Goal: Communication & Community: Answer question/provide support

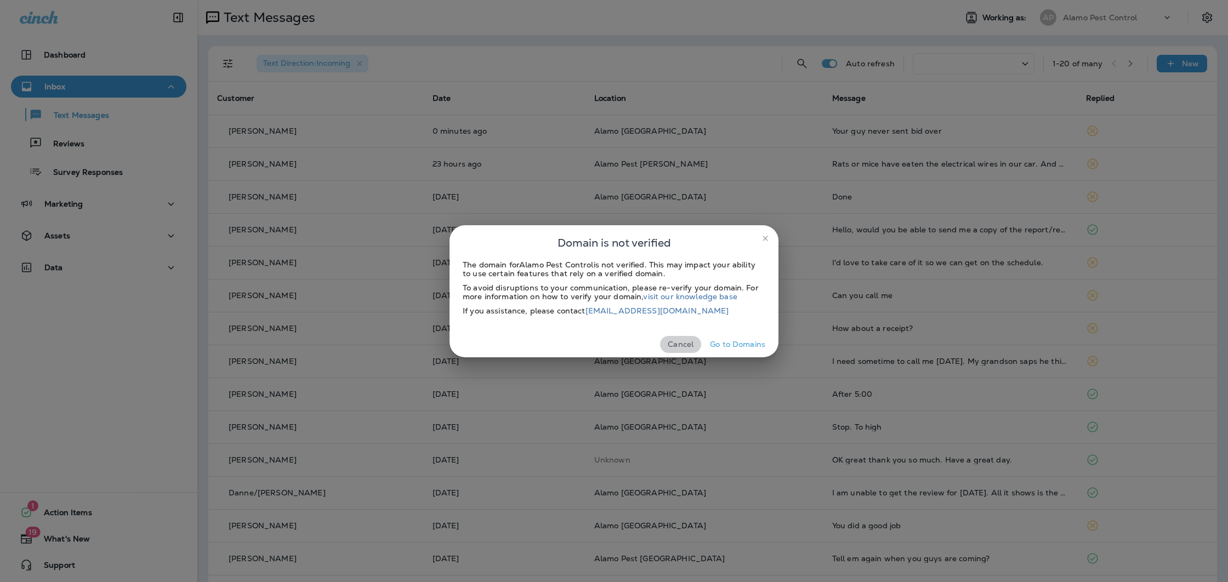
click at [680, 344] on button "Cancel" at bounding box center [680, 344] width 41 height 17
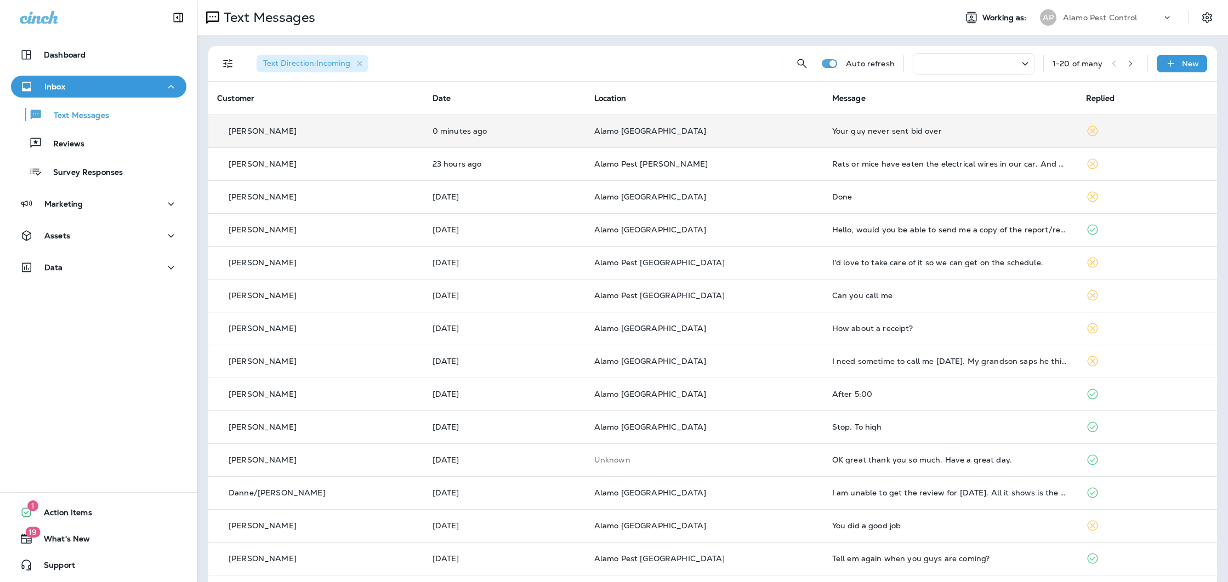
click at [714, 135] on p "Alamo [GEOGRAPHIC_DATA]" at bounding box center [704, 131] width 220 height 9
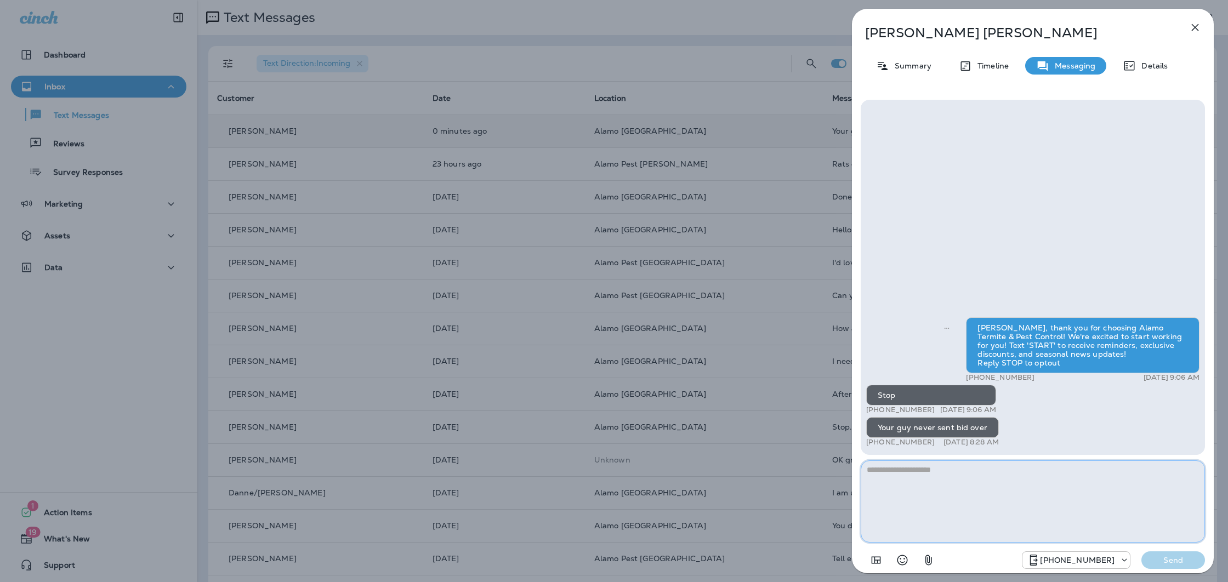
click at [920, 475] on textarea at bounding box center [1032, 501] width 344 height 82
type textarea "**********"
click at [1160, 563] on p "Send" at bounding box center [1173, 560] width 46 height 10
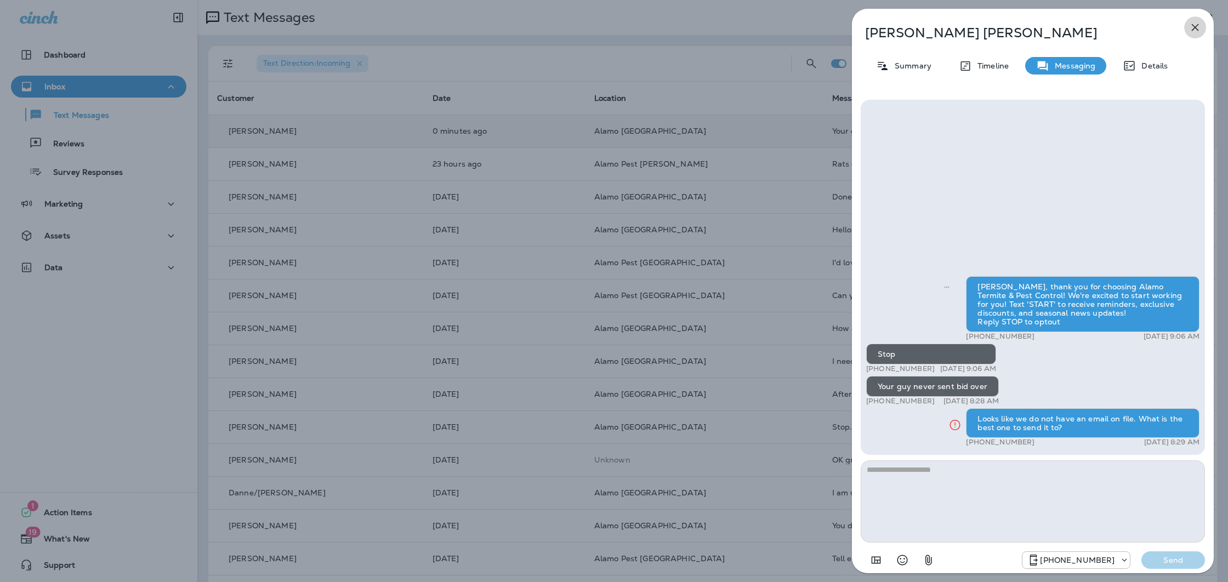
click at [1193, 21] on icon "button" at bounding box center [1194, 27] width 13 height 13
